Goal: Communication & Community: Participate in discussion

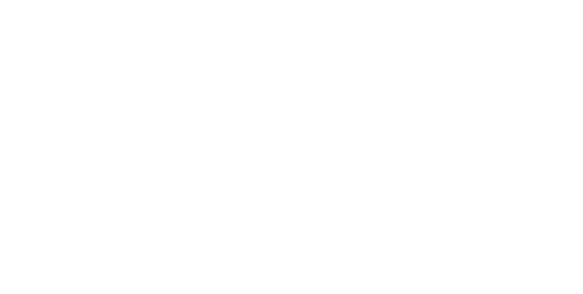
scroll to position [460, 0]
click at [84, 124] on div "Tracking" at bounding box center [71, 125] width 25 height 8
click at [387, 231] on div at bounding box center [352, 227] width 68 height 22
click at [363, 229] on icon "button" at bounding box center [360, 227] width 5 height 6
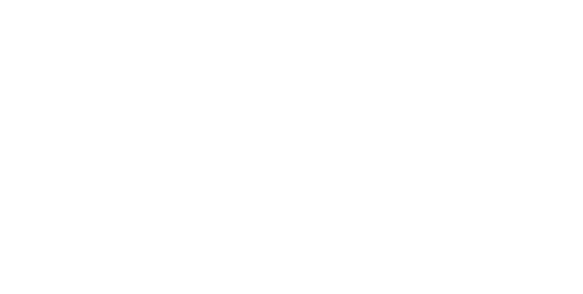
click at [288, 146] on button "Clock Off" at bounding box center [263, 144] width 50 height 15
click at [121, 75] on button "Collaborate" at bounding box center [77, 79] width 87 height 23
click at [410, 273] on div at bounding box center [293, 268] width 234 height 10
click at [472, 273] on button "☺" at bounding box center [466, 268] width 11 height 11
click at [583, 293] on div "Order details Collaborate Checklists 0/0 Tracking Linked Orders Timeline Order …" at bounding box center [291, 147] width 583 height 294
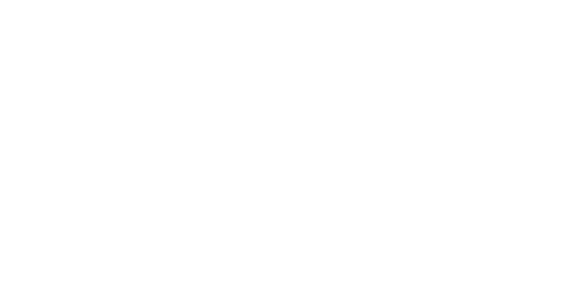
click at [513, 275] on button "Send" at bounding box center [495, 268] width 36 height 14
click at [583, 293] on div "Order details Collaborate Checklists 0/0 Tracking Linked Orders Timeline Order …" at bounding box center [291, 147] width 583 height 294
click at [488, 49] on button "Close" at bounding box center [470, 50] width 33 height 15
